Goal: Check status: Check status

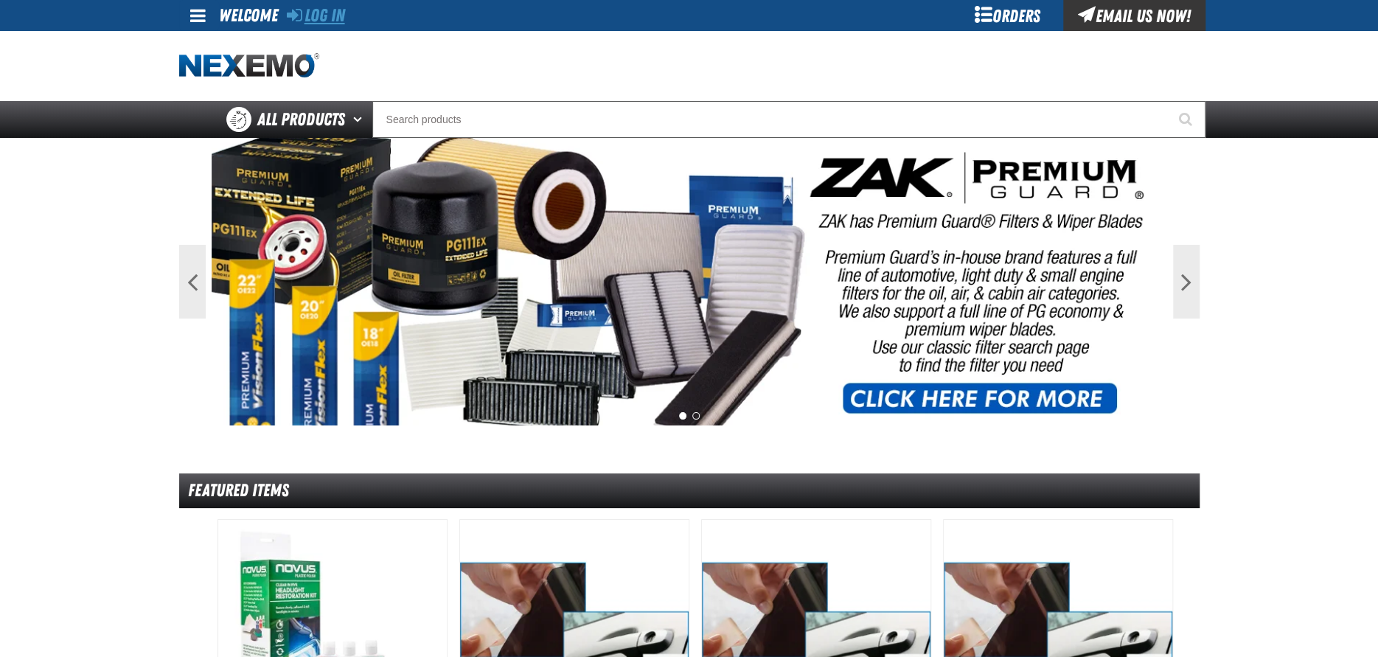
click at [337, 18] on link "Log In" at bounding box center [316, 15] width 58 height 21
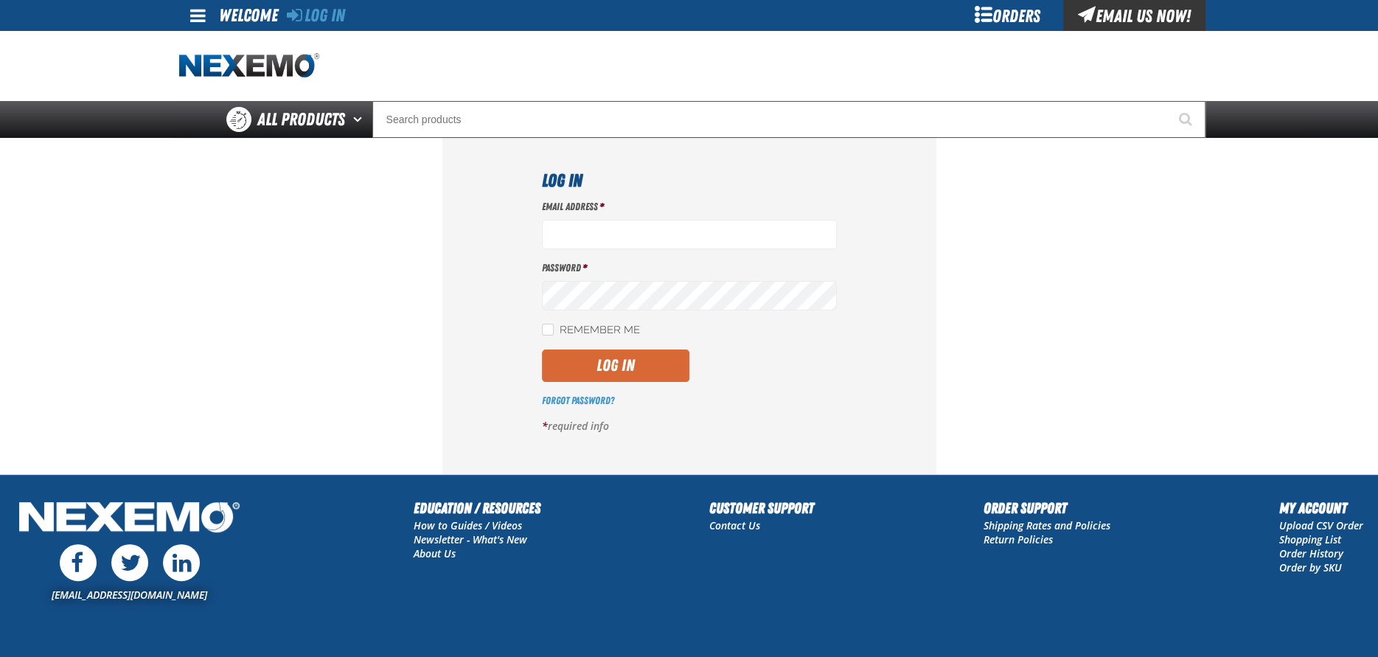
type input "[EMAIL_ADDRESS][DOMAIN_NAME]"
click at [608, 362] on button "Log In" at bounding box center [615, 366] width 147 height 32
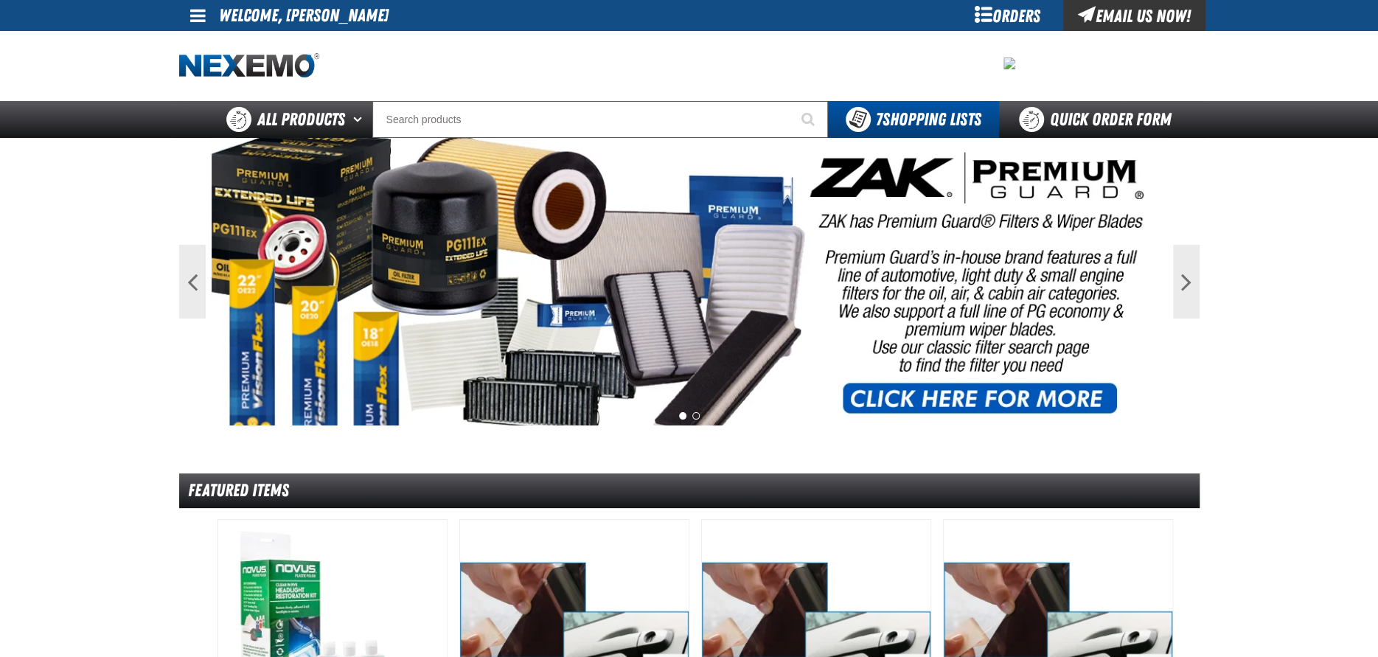
click at [1014, 10] on div "Orders" at bounding box center [1008, 15] width 111 height 31
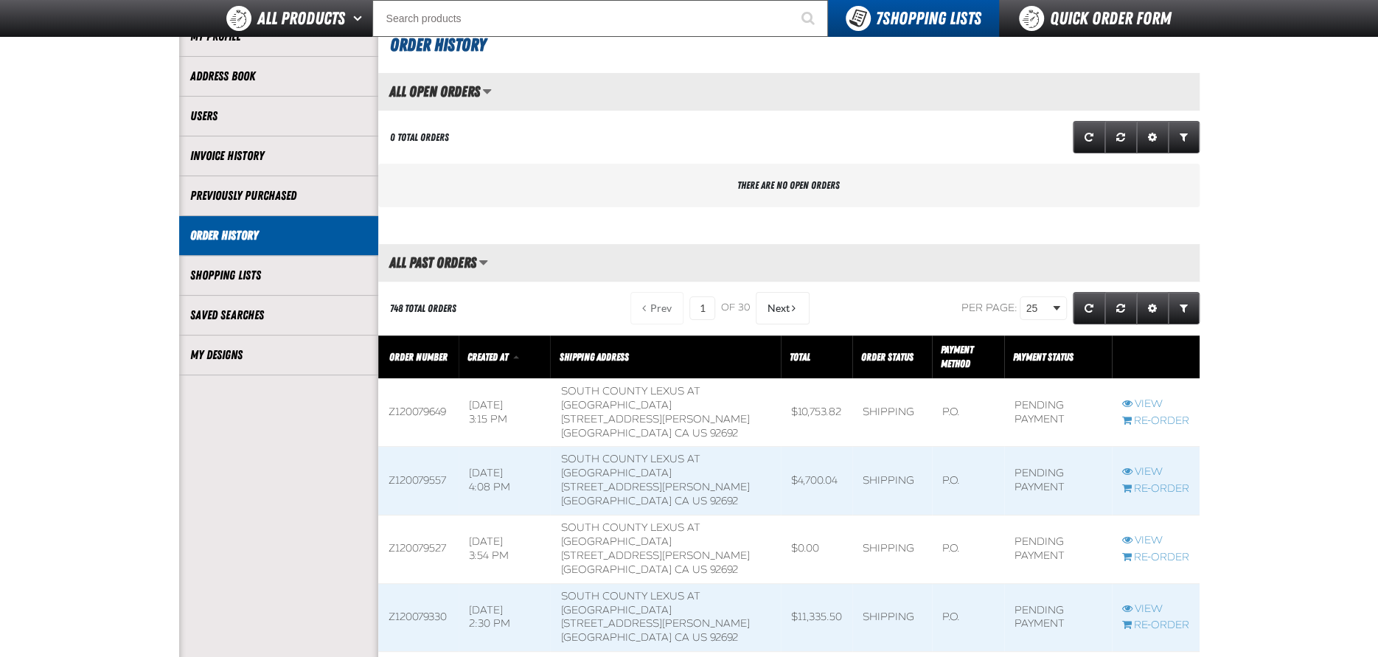
scroll to position [147, 0]
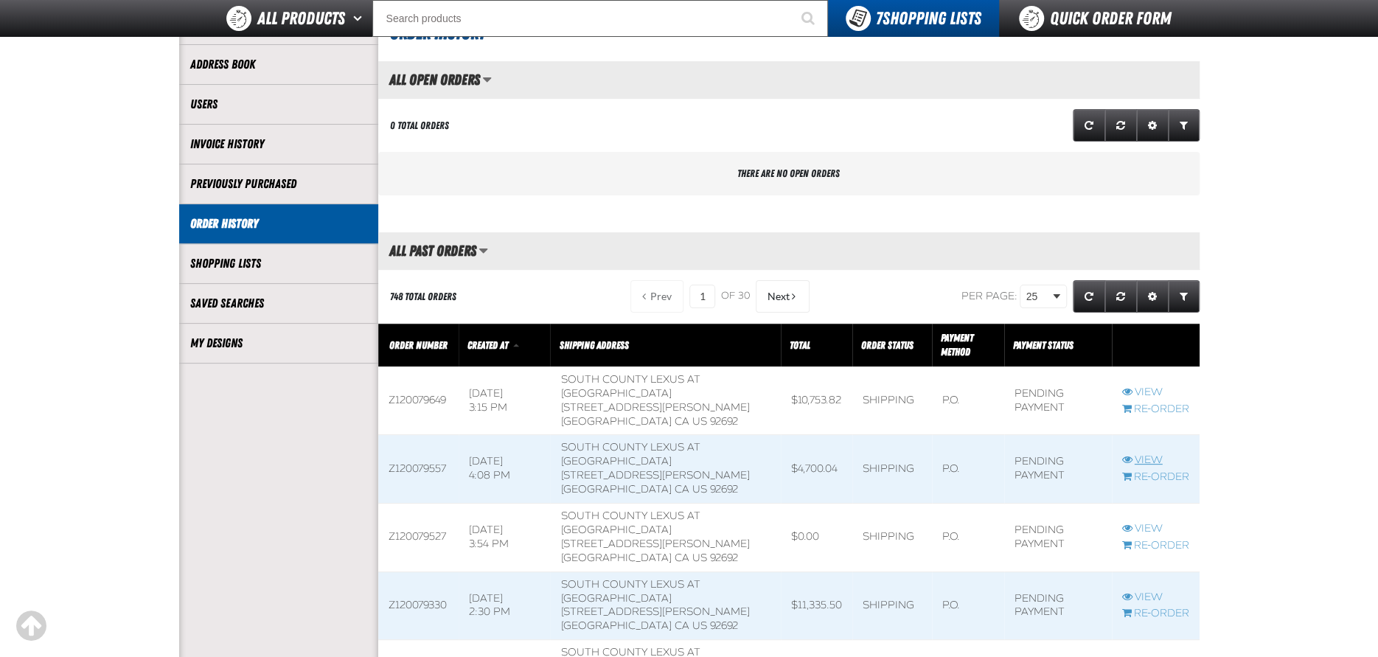
click at [1150, 459] on link "View" at bounding box center [1155, 460] width 67 height 14
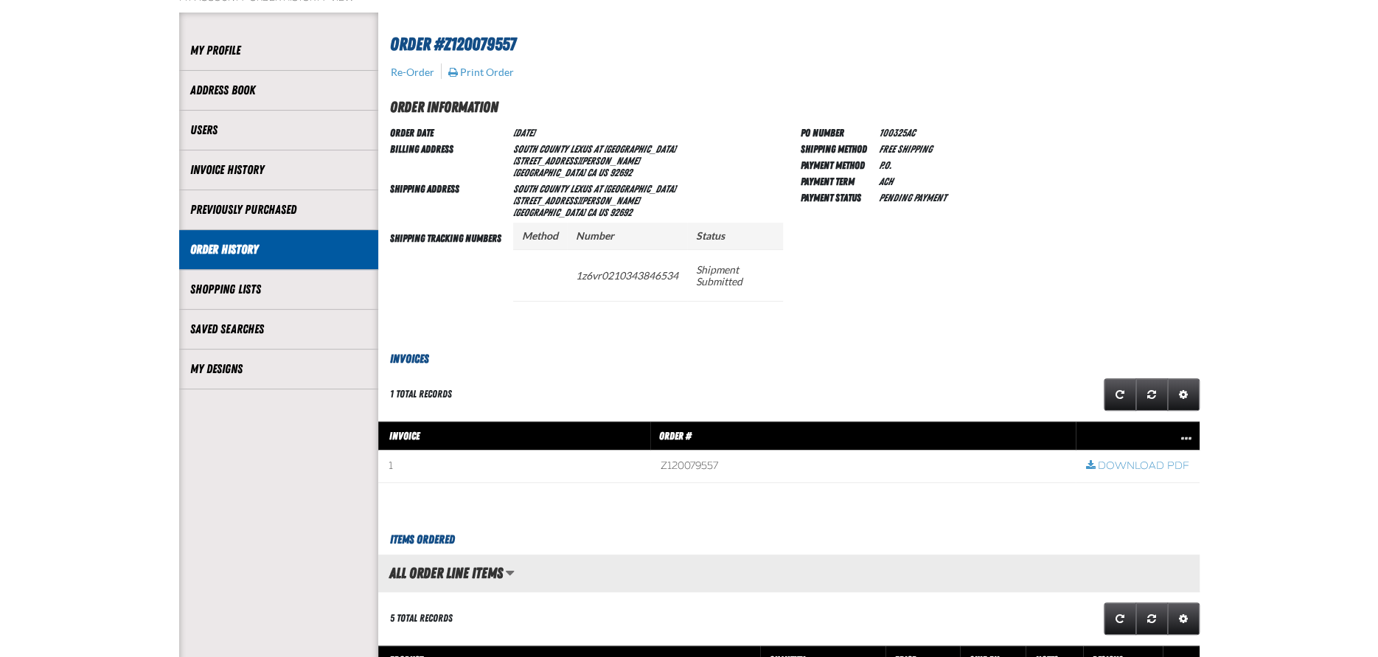
scroll to position [74, 0]
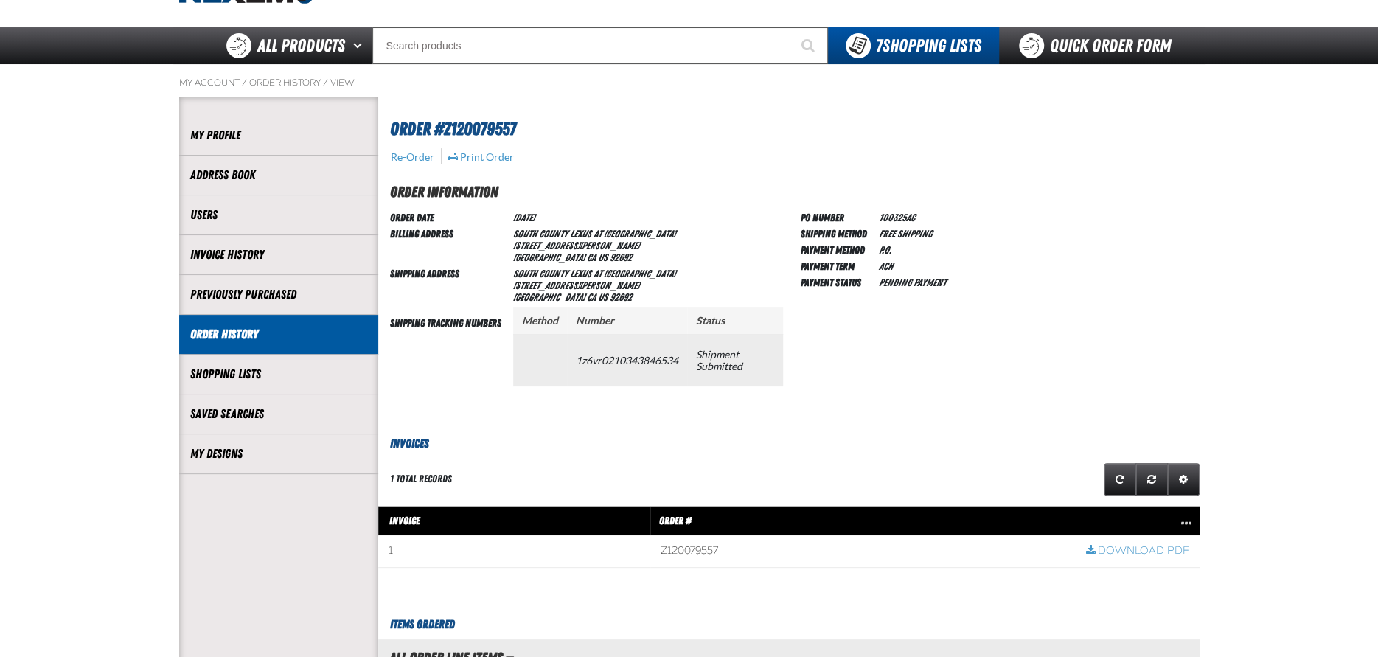
click at [613, 360] on td "1z6vr0210343846534" at bounding box center [627, 360] width 120 height 52
click at [611, 359] on td "1z6vr0210343846534" at bounding box center [627, 360] width 120 height 52
click at [665, 364] on td "1z6vr0210343846534" at bounding box center [627, 360] width 120 height 52
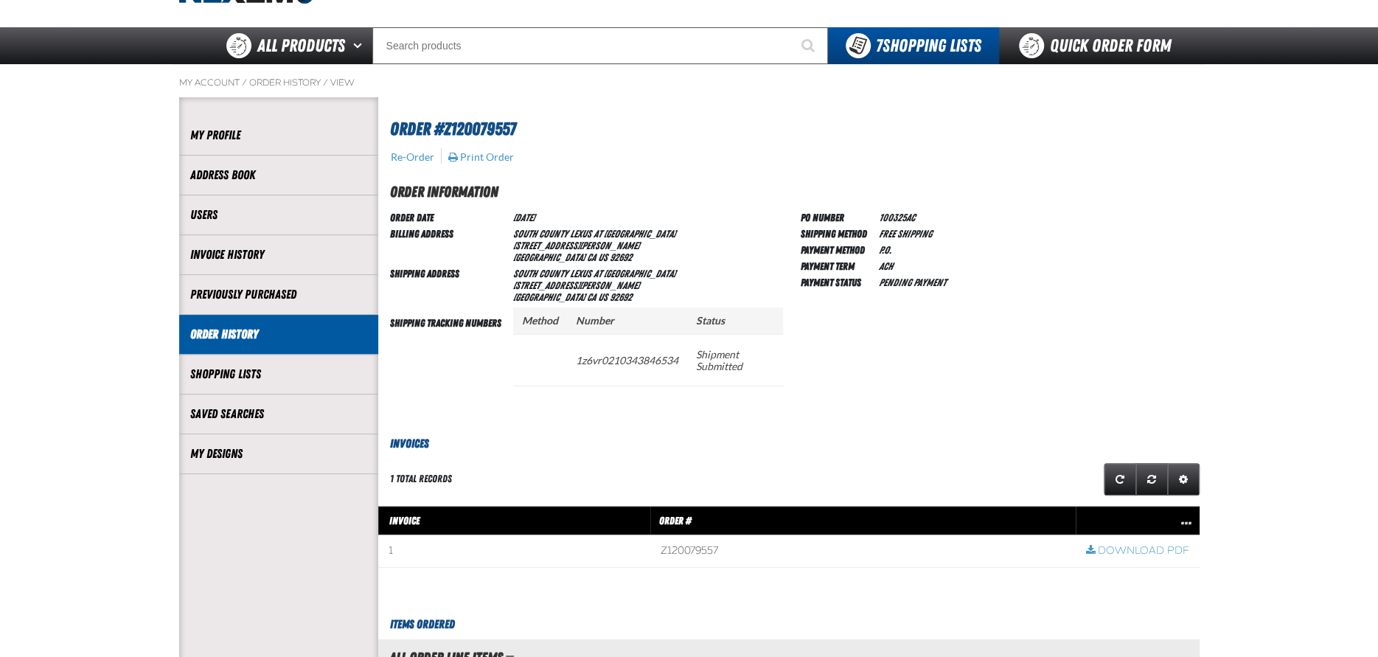
click at [875, 417] on section "Order #Z120079557 Re-Order Print Order Order Information Order Date 10/3/2025 B…" at bounding box center [788, 634] width 821 height 1075
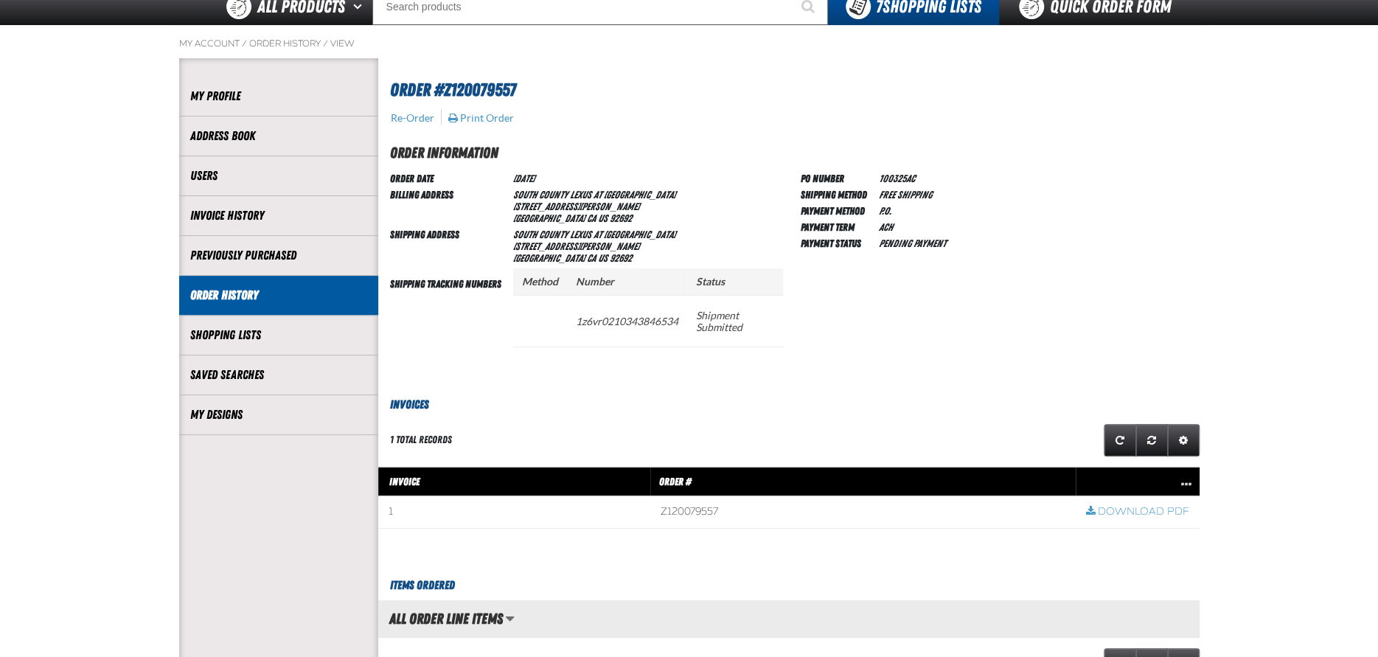
scroll to position [0, 0]
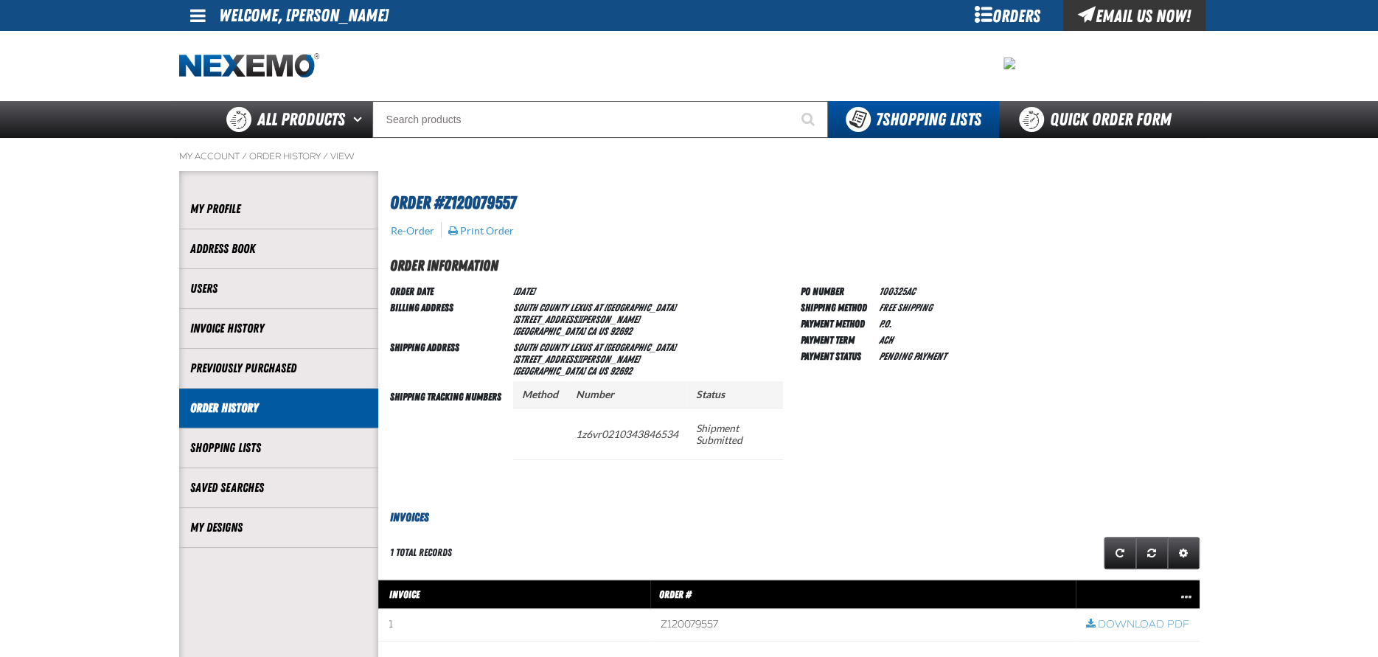
click at [979, 20] on div "Orders" at bounding box center [1008, 15] width 111 height 31
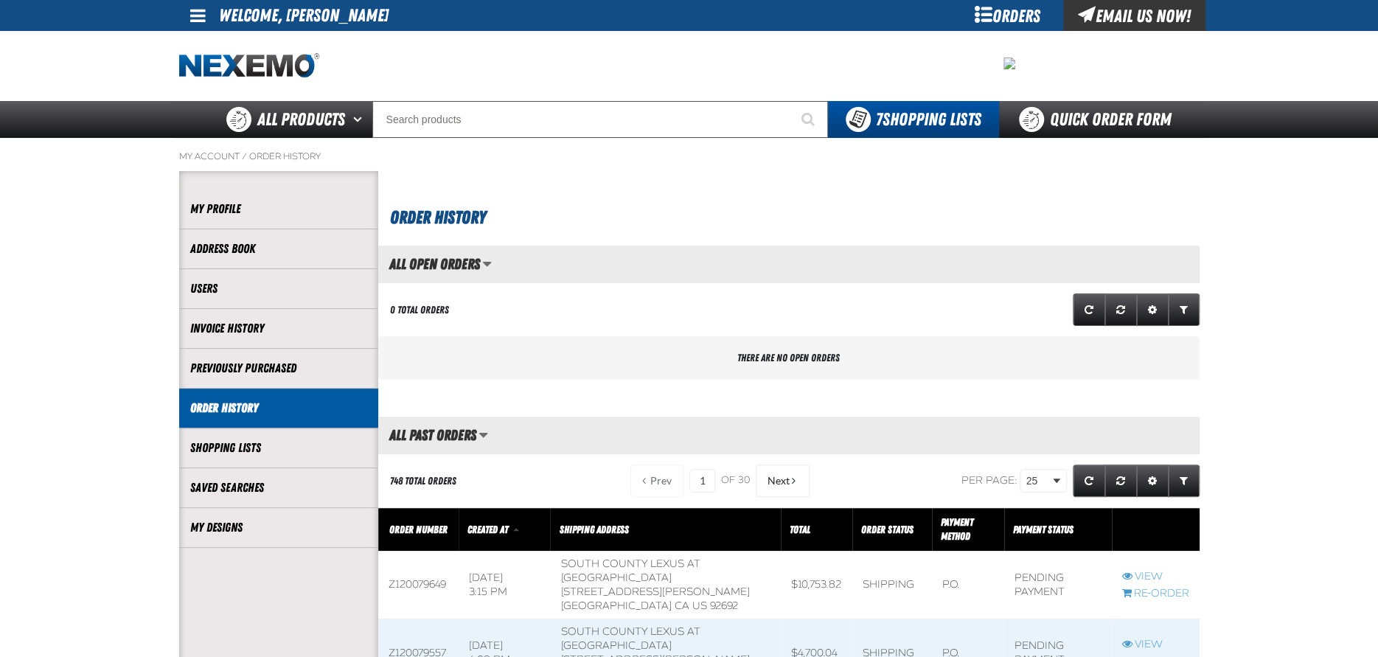
click at [197, 15] on span at bounding box center [197, 16] width 15 height 18
click at [223, 77] on link "Sign Out Sign Out" at bounding box center [210, 72] width 50 height 14
